Goal: Task Accomplishment & Management: Complete application form

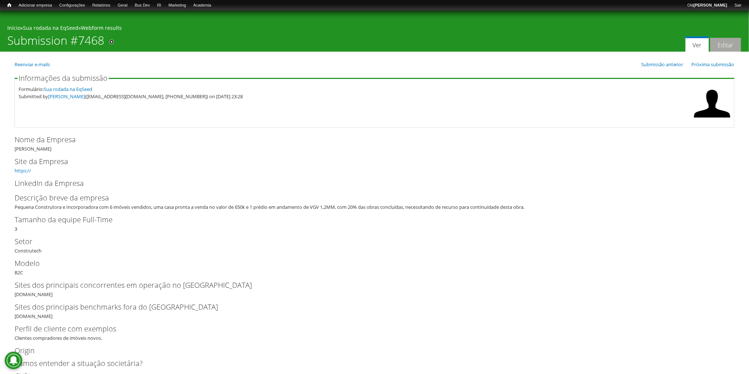
click at [730, 47] on link "Editar" at bounding box center [725, 45] width 31 height 14
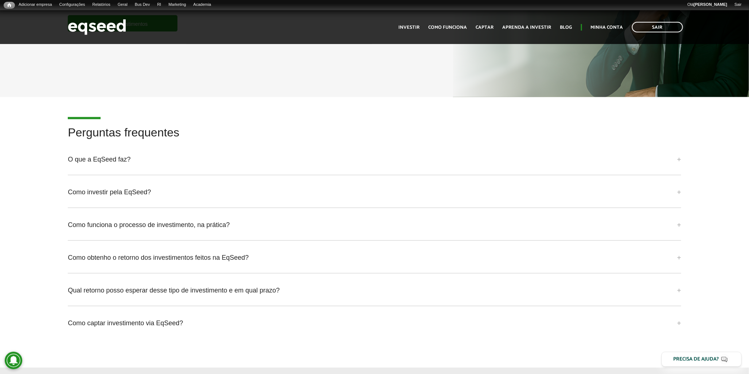
scroll to position [2104, 0]
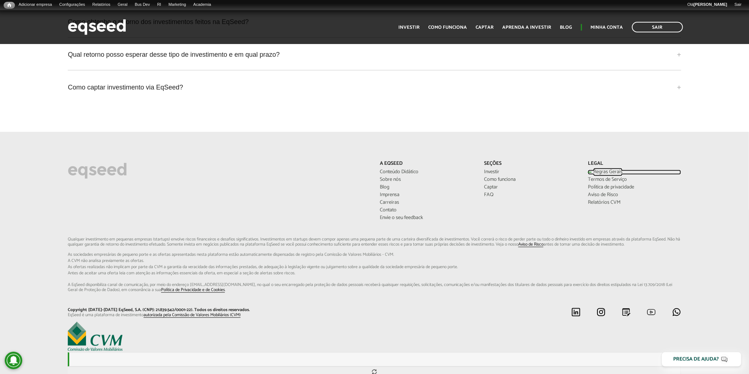
click at [619, 170] on link "Regras Gerais" at bounding box center [634, 172] width 93 height 5
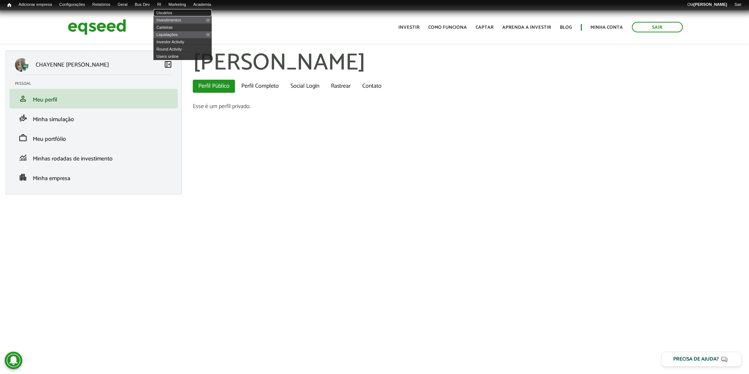
click at [173, 13] on link "Usuários" at bounding box center [182, 12] width 58 height 7
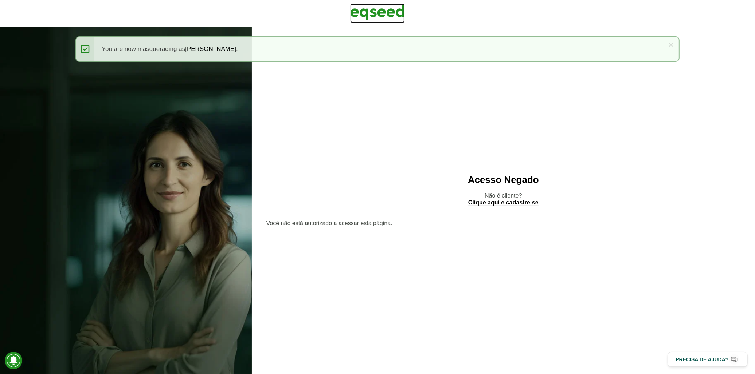
click at [395, 16] on img at bounding box center [377, 13] width 55 height 18
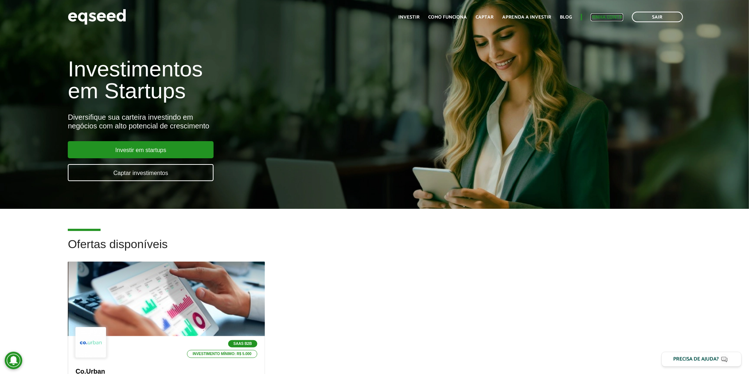
click at [609, 15] on link "Minha conta" at bounding box center [606, 17] width 32 height 5
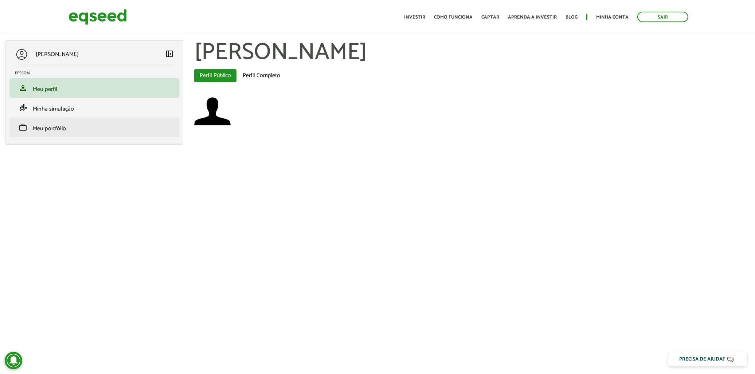
click at [123, 133] on li "work Meu portfólio" at bounding box center [94, 128] width 170 height 20
click at [126, 129] on link "work Meu portfólio" at bounding box center [94, 127] width 159 height 9
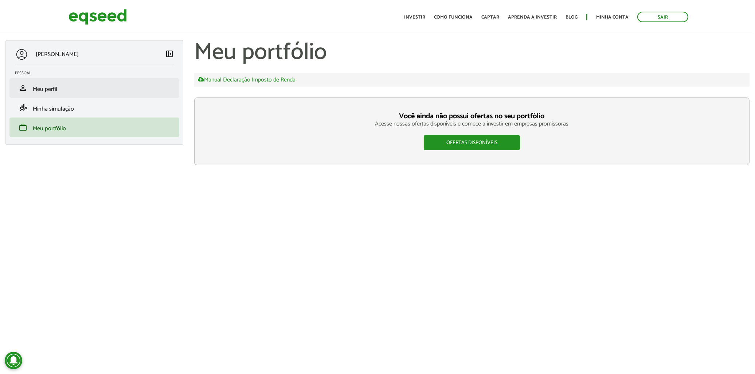
click at [131, 94] on li "person Meu perfil" at bounding box center [94, 88] width 170 height 20
click at [101, 88] on link "person Meu perfil" at bounding box center [94, 88] width 159 height 9
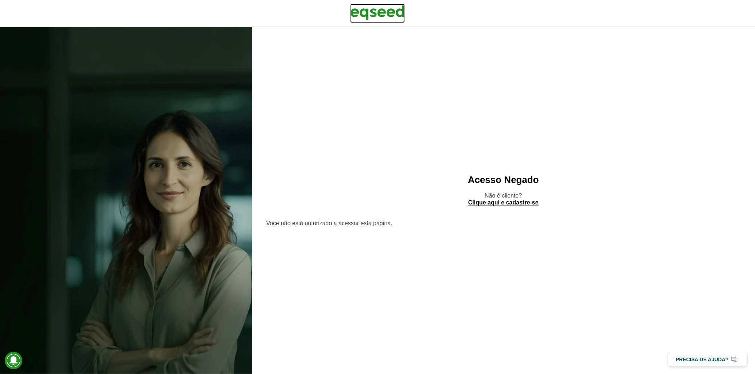
click at [398, 12] on img at bounding box center [377, 13] width 55 height 18
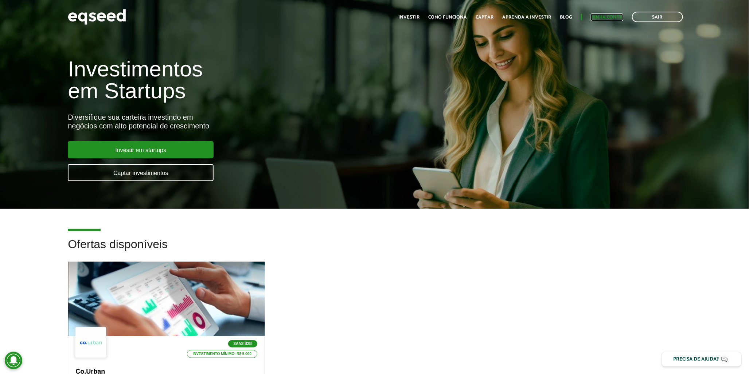
click at [591, 19] on link "Minha conta" at bounding box center [606, 17] width 32 height 5
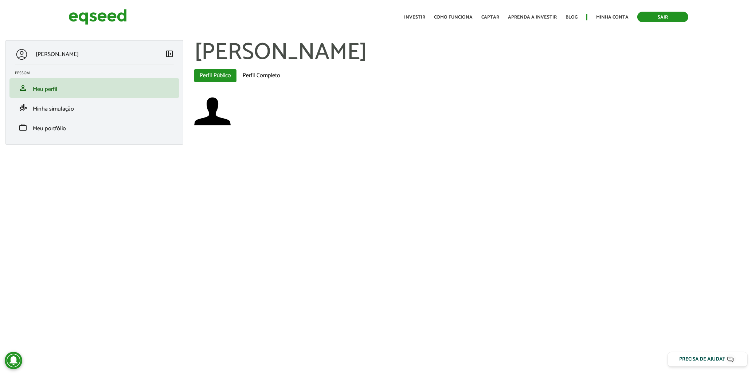
click at [651, 13] on link "Sair" at bounding box center [662, 17] width 51 height 11
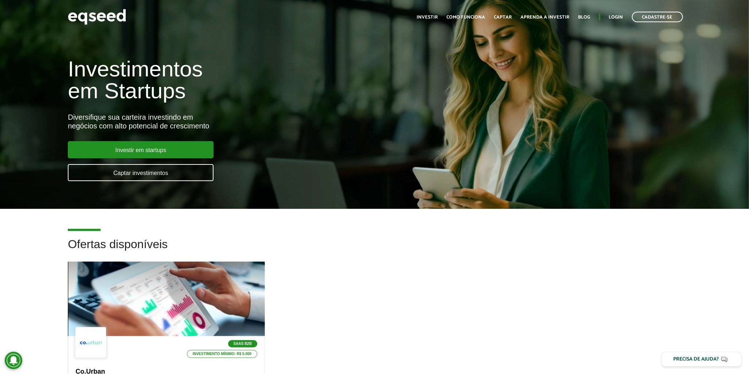
click at [613, 12] on ul "Início Investir Como funciona Captar Aprenda a investir Blog Login Cadastre-se" at bounding box center [549, 17] width 273 height 11
click at [613, 16] on link "Login" at bounding box center [616, 17] width 14 height 5
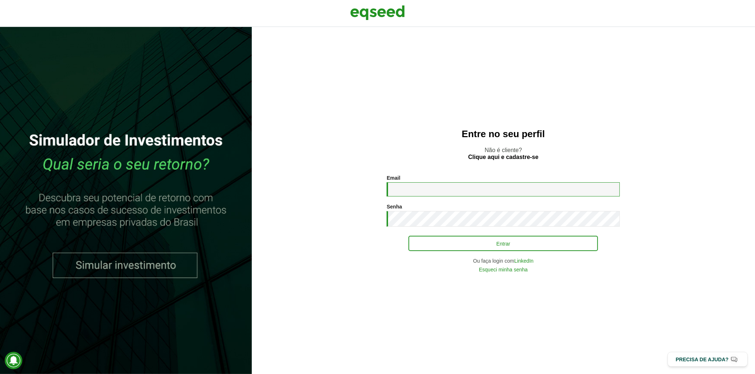
type input "**********"
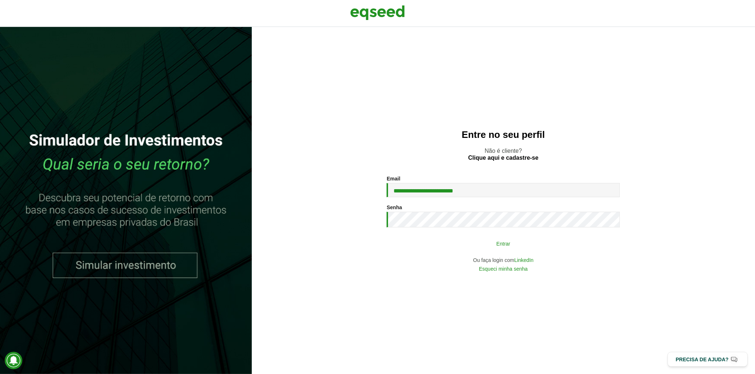
click at [420, 246] on button "Entrar" at bounding box center [502, 244] width 189 height 14
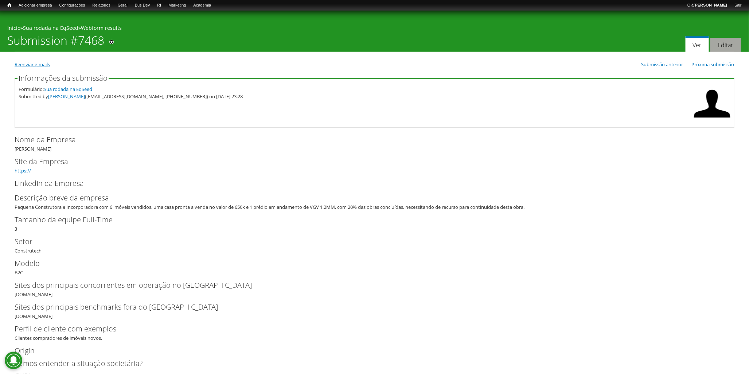
click at [42, 64] on link "Reenviar e-mails" at bounding box center [32, 64] width 35 height 7
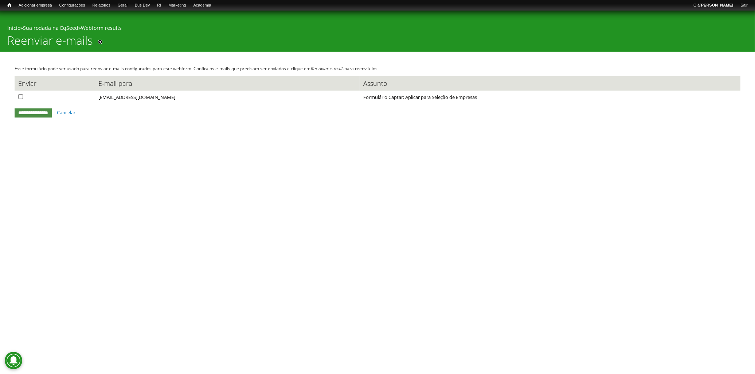
click at [78, 110] on div "**********" at bounding box center [378, 116] width 726 height 14
click at [75, 111] on link "Cancelar" at bounding box center [66, 112] width 19 height 7
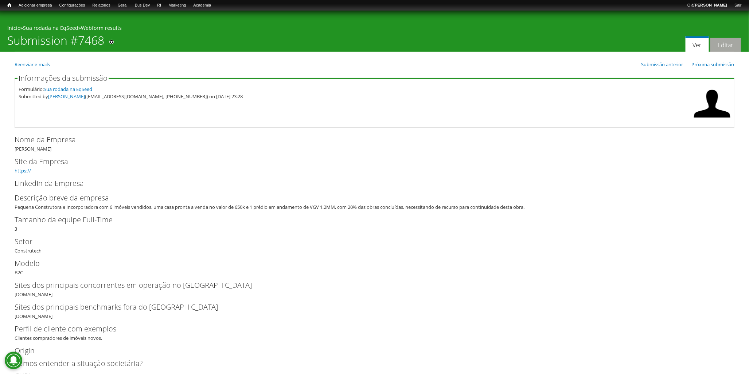
click at [718, 41] on link "Editar" at bounding box center [725, 45] width 31 height 14
